Goal: Find specific page/section: Find specific page/section

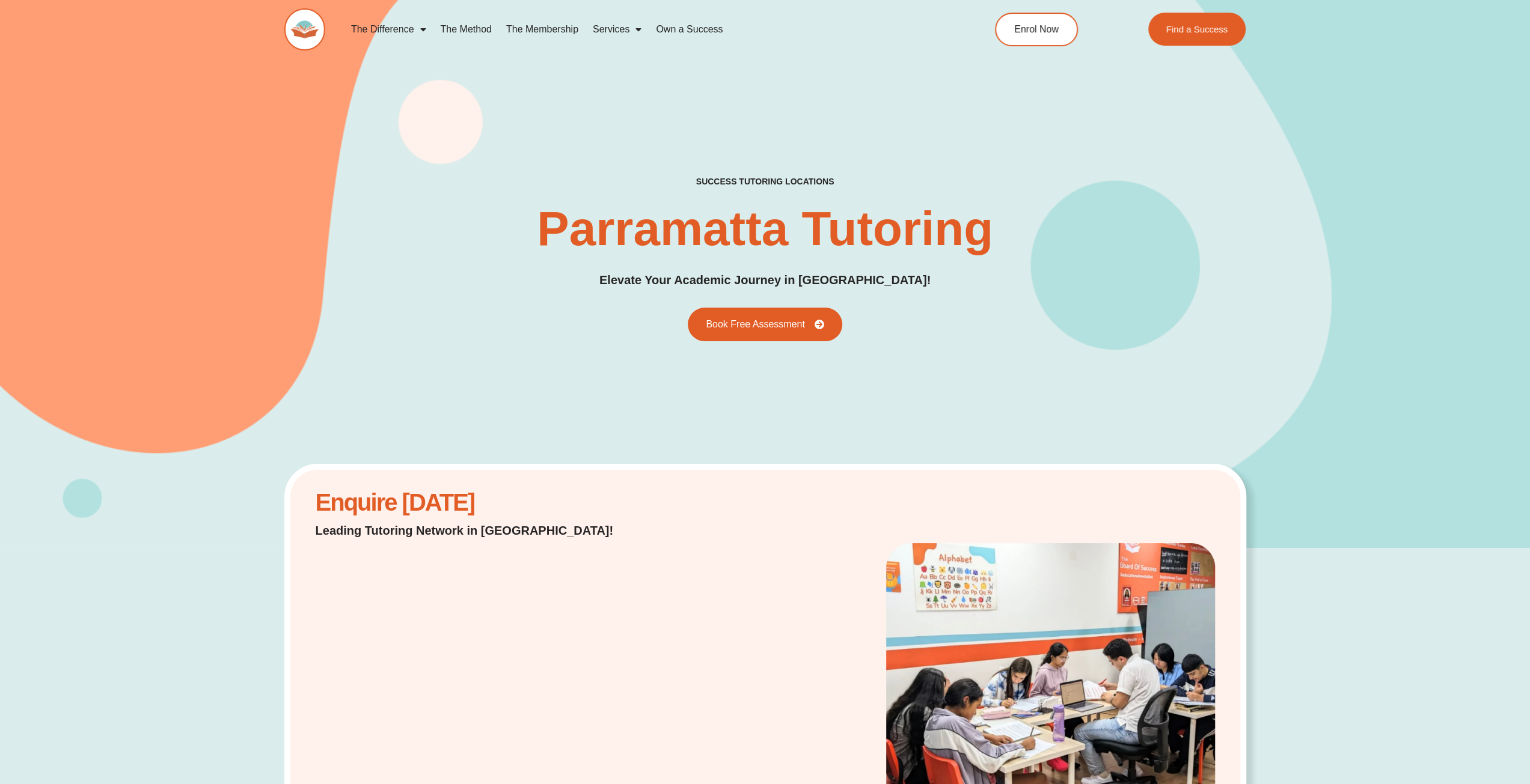
click at [529, 26] on link "The Membership" at bounding box center [541, 29] width 86 height 28
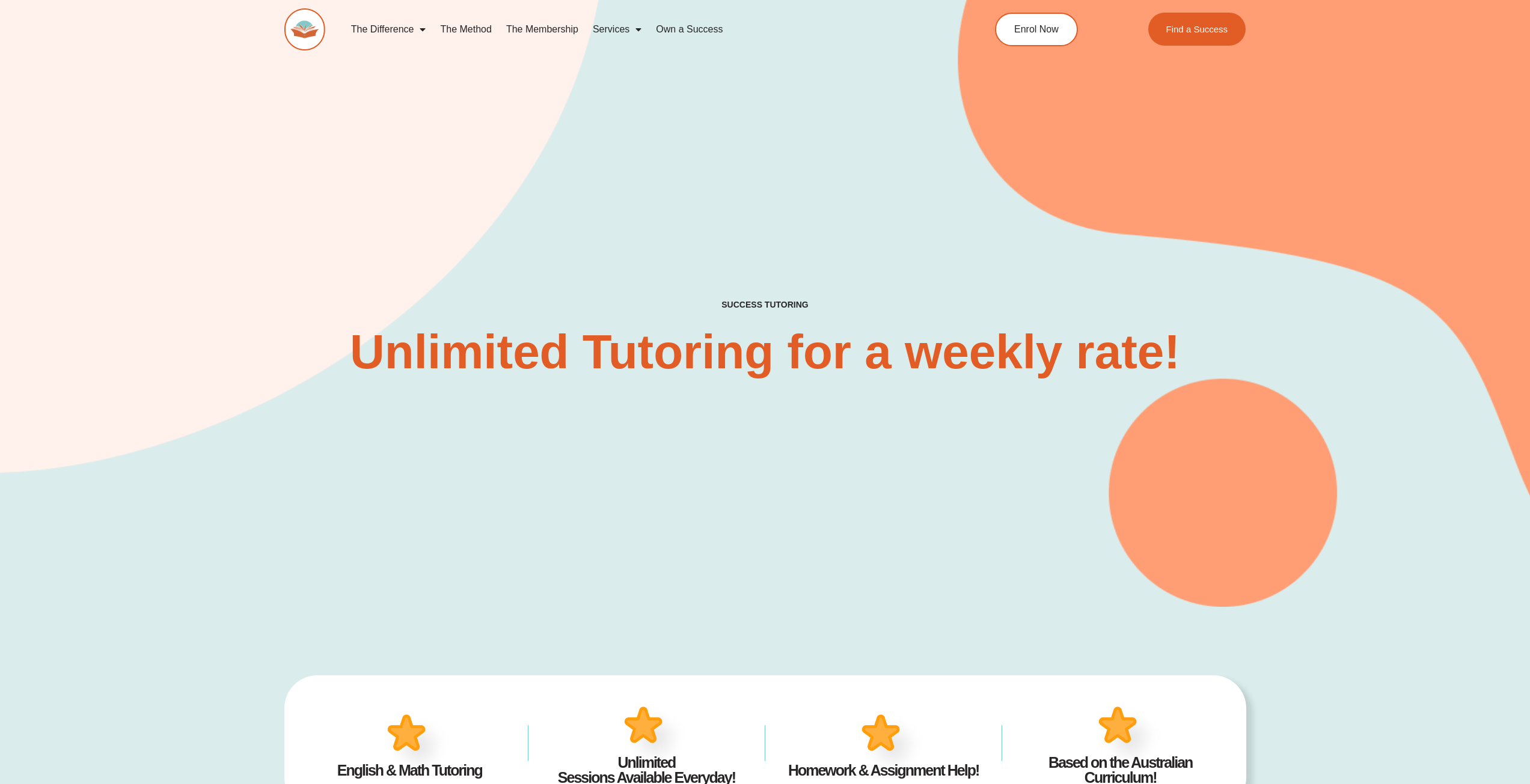
click at [547, 24] on link "The Membership" at bounding box center [541, 29] width 86 height 28
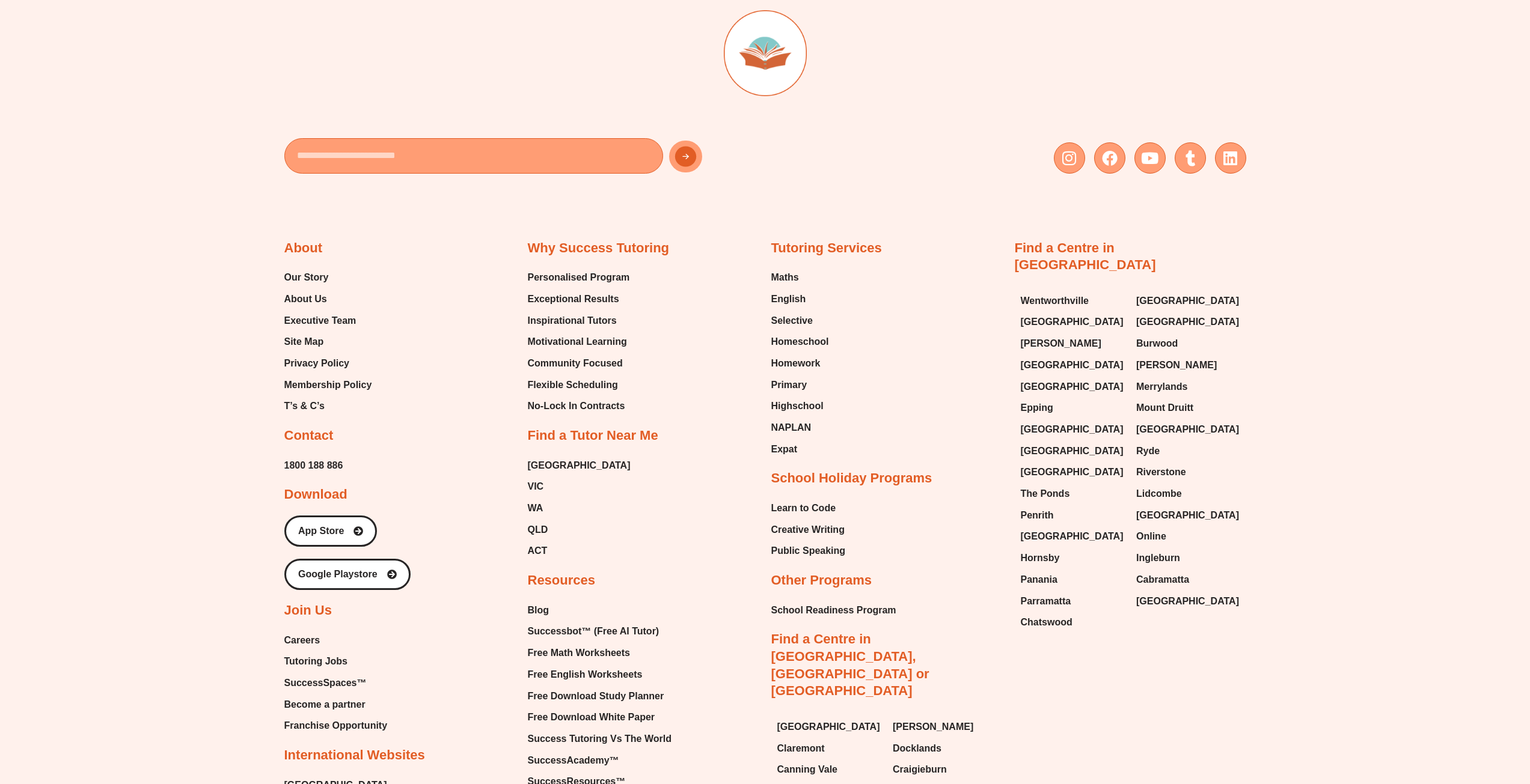
scroll to position [5826, 0]
click at [1044, 591] on span "Parramatta" at bounding box center [1046, 600] width 51 height 18
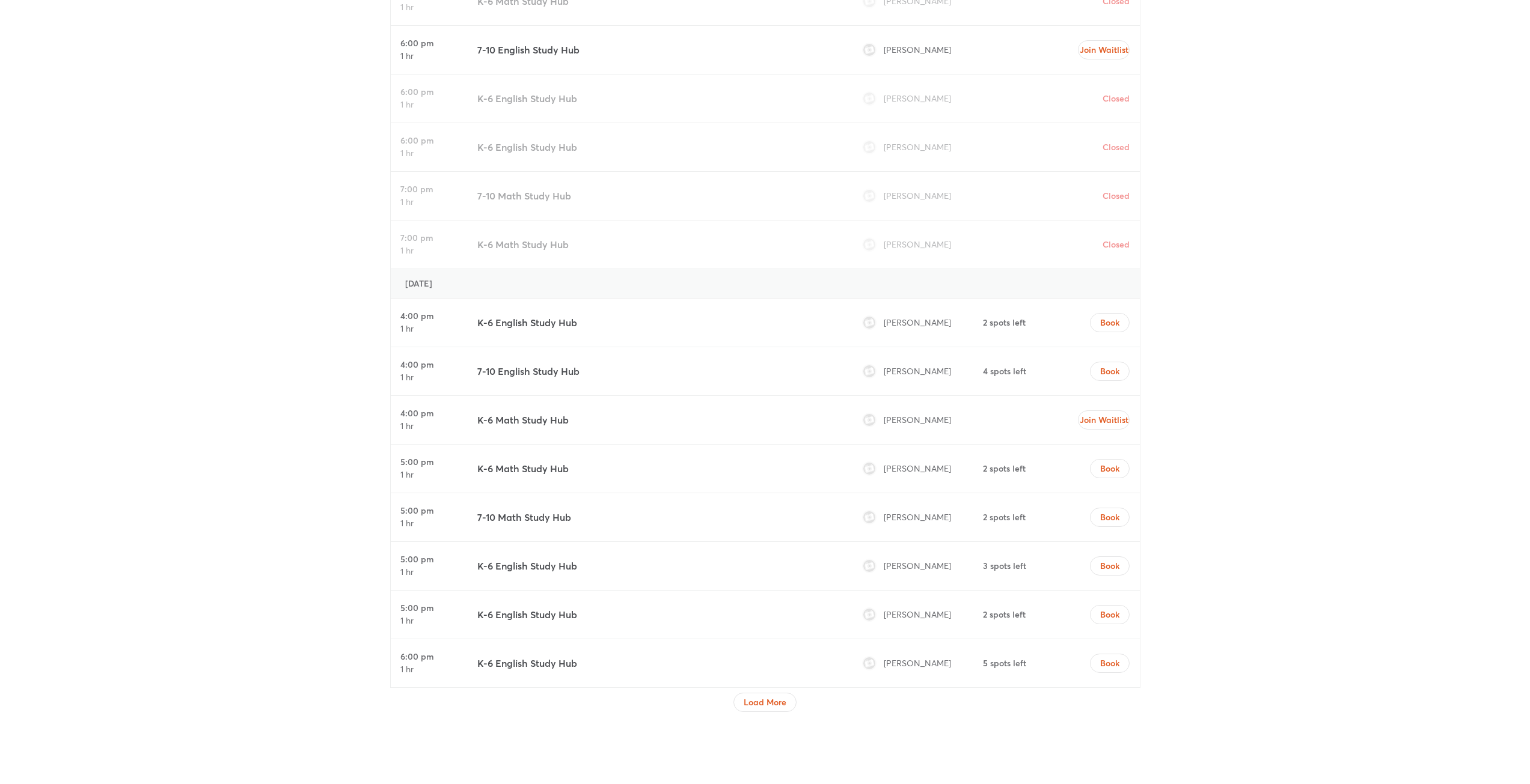
scroll to position [4025, 0]
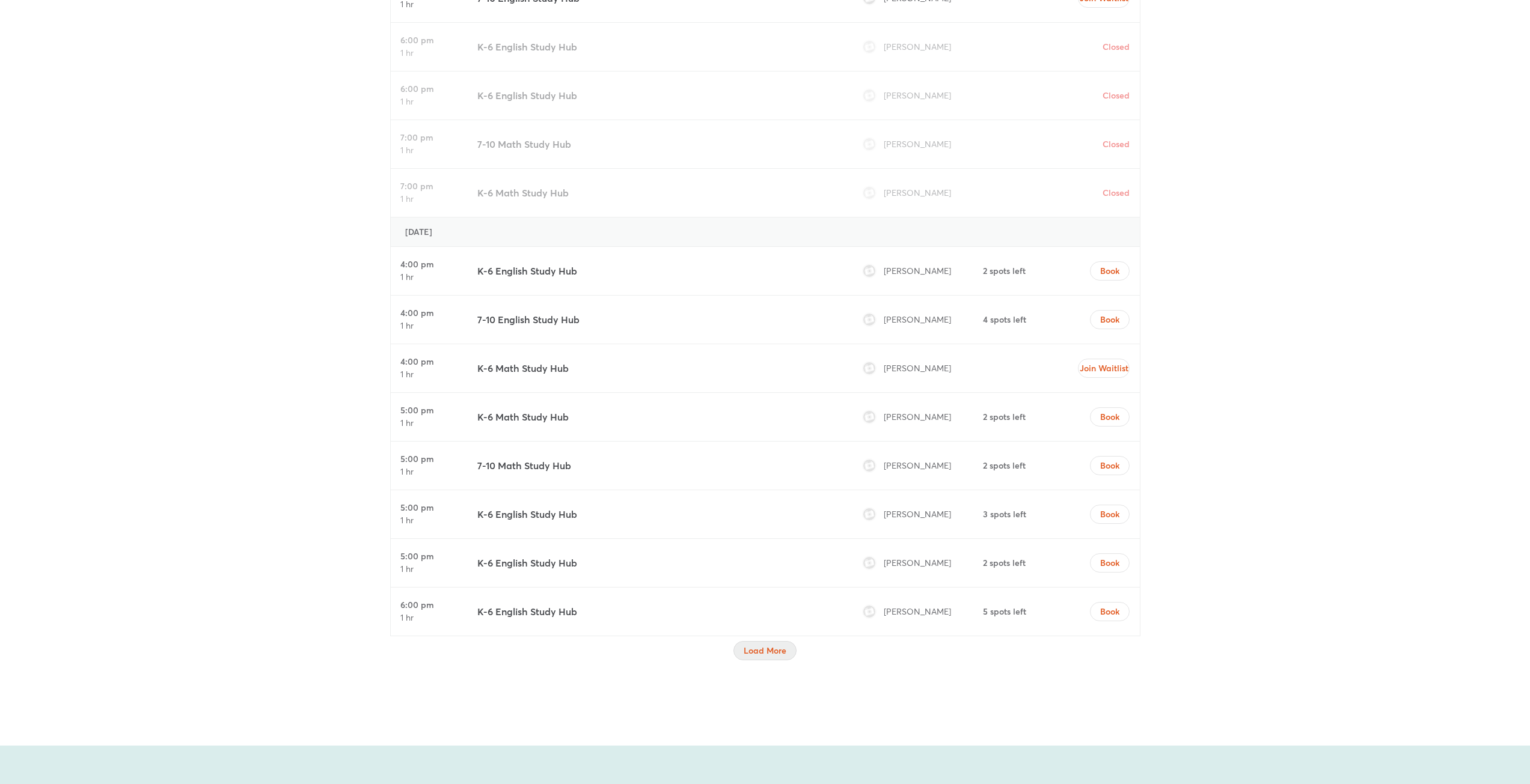
click at [749, 657] on button "Load More" at bounding box center [765, 650] width 63 height 19
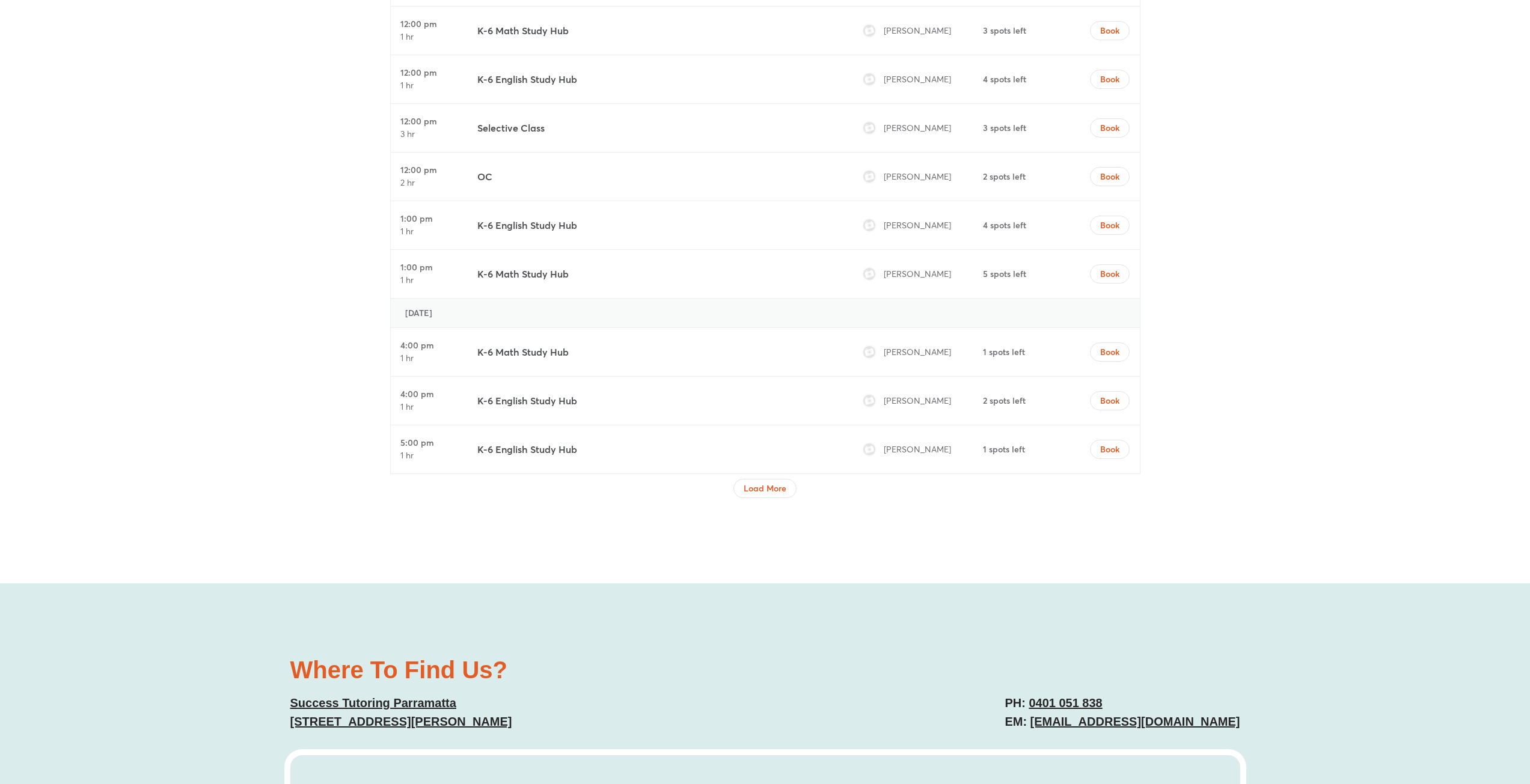
scroll to position [5227, 0]
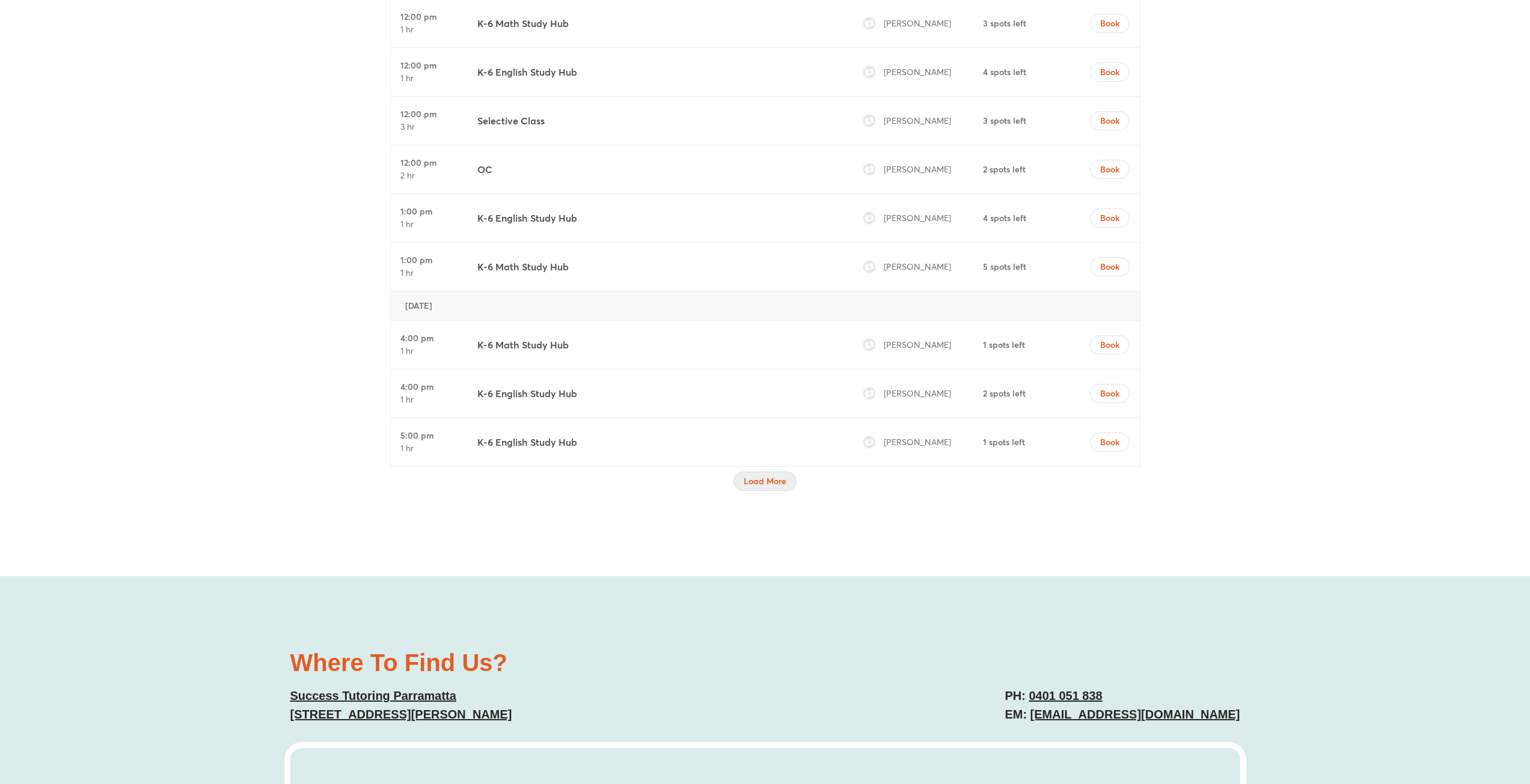
click at [781, 479] on span "Load More" at bounding box center [765, 481] width 43 height 12
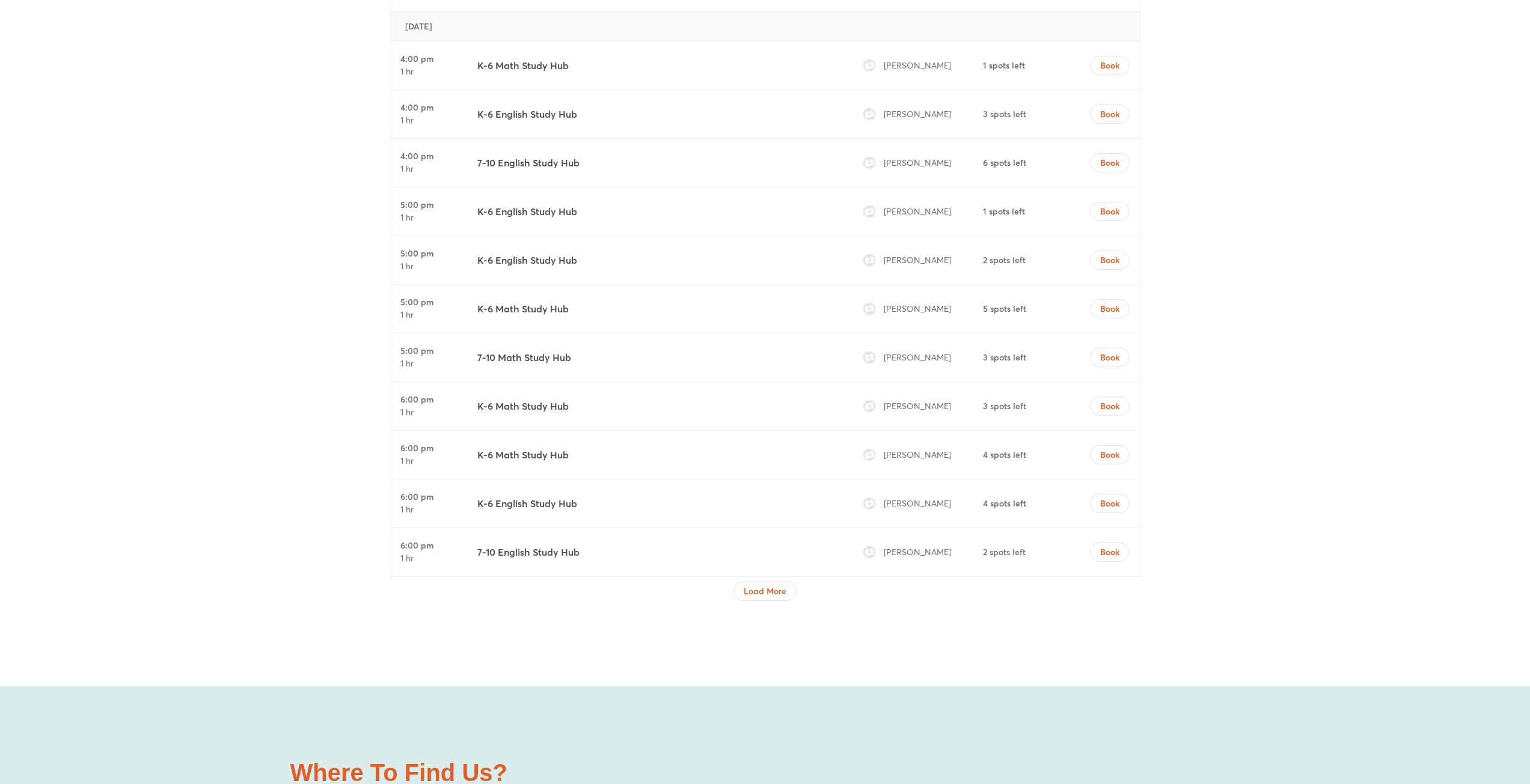
scroll to position [6128, 0]
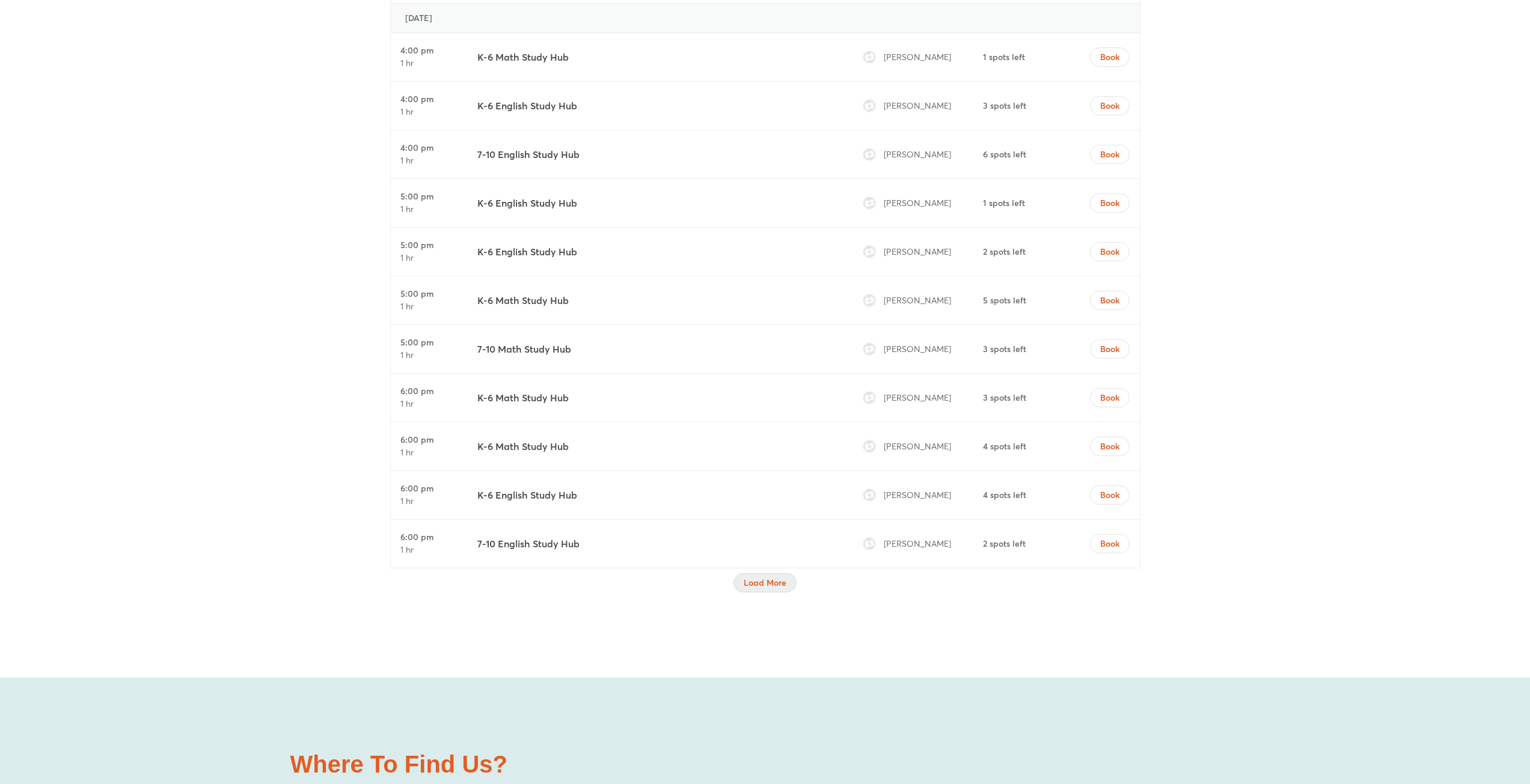
click at [780, 578] on span "Load More" at bounding box center [765, 582] width 43 height 12
